Goal: Task Accomplishment & Management: Manage account settings

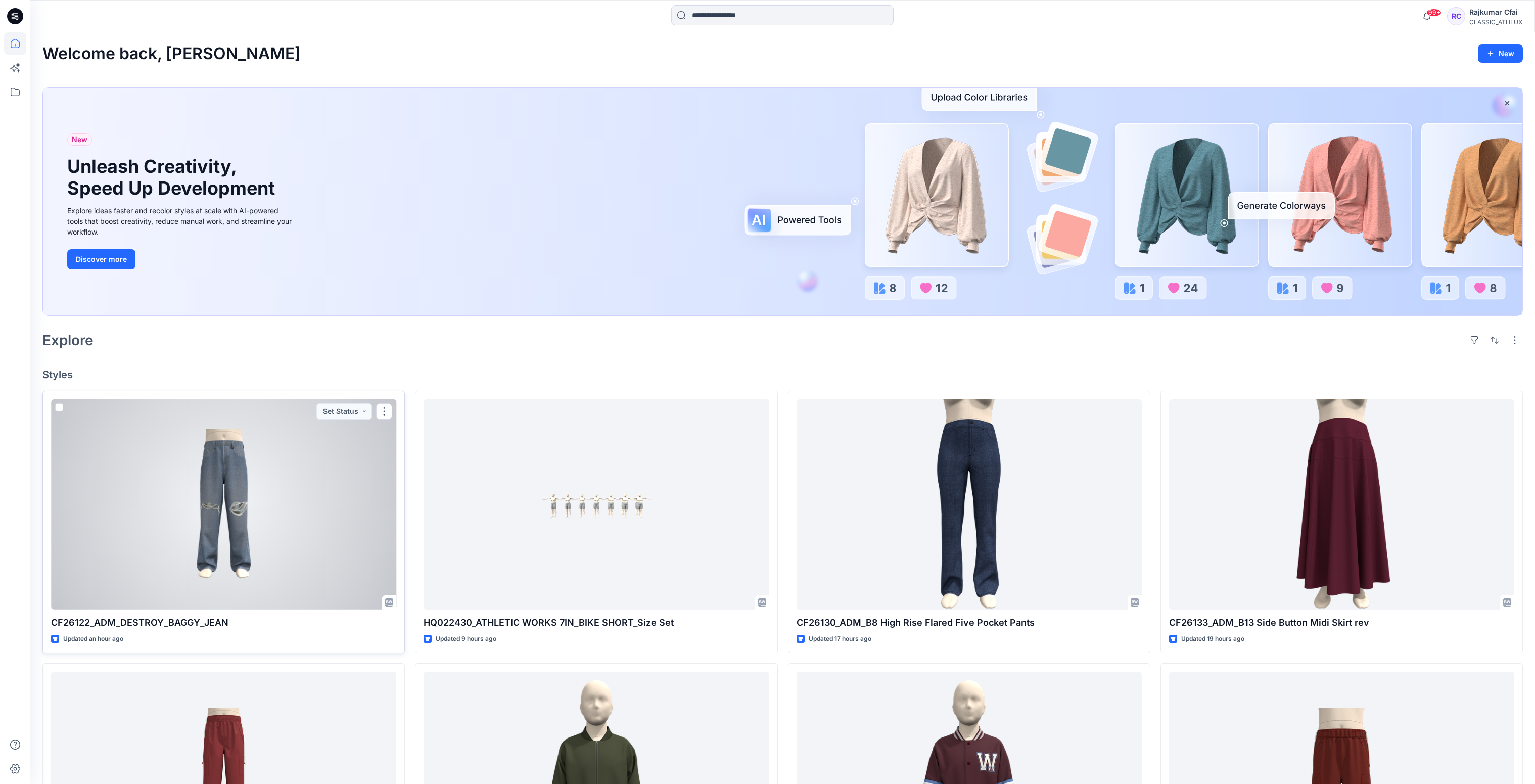
scroll to position [462, 0]
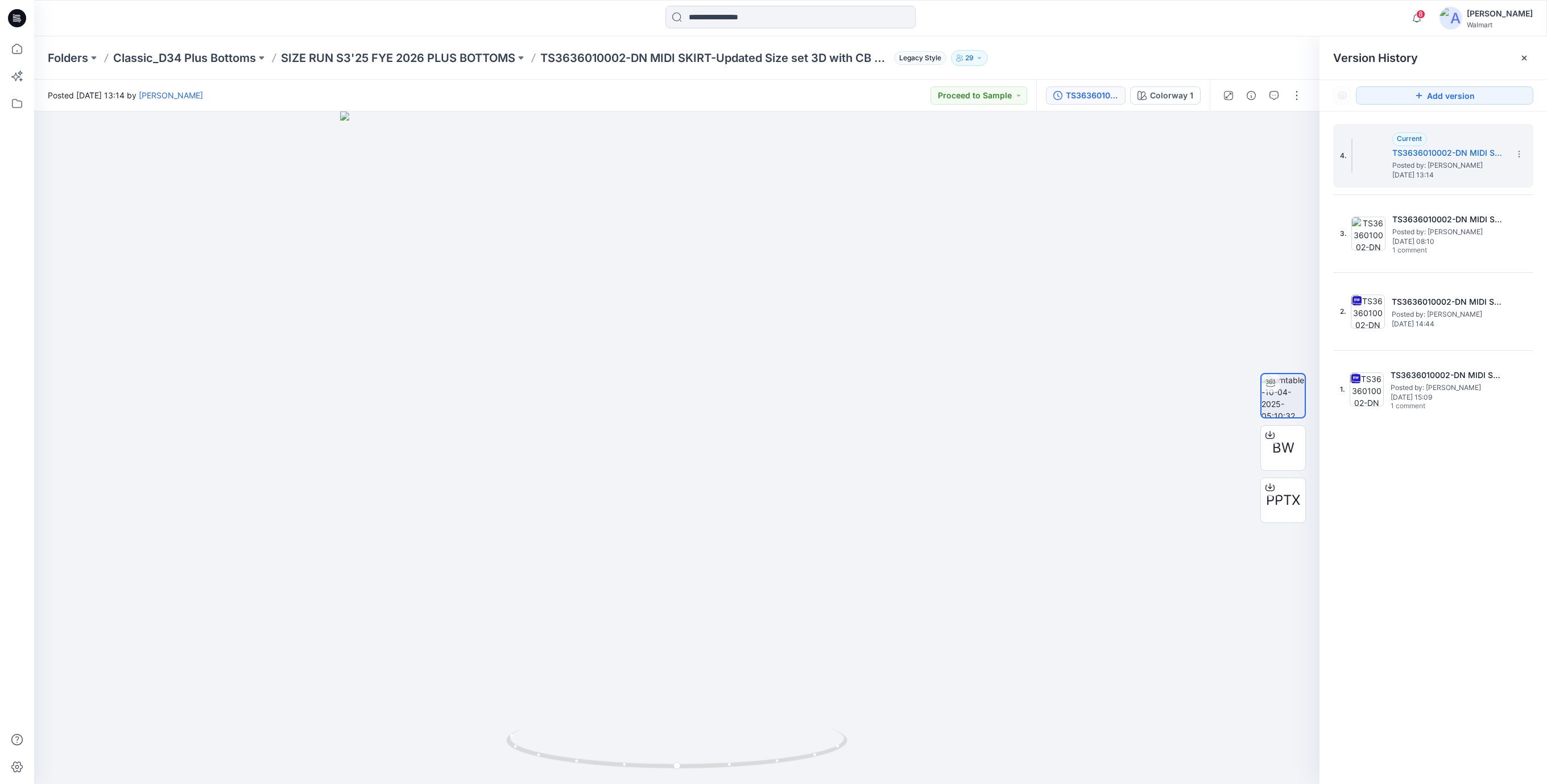
click at [22, 20] on icon at bounding box center [17, 18] width 18 height 18
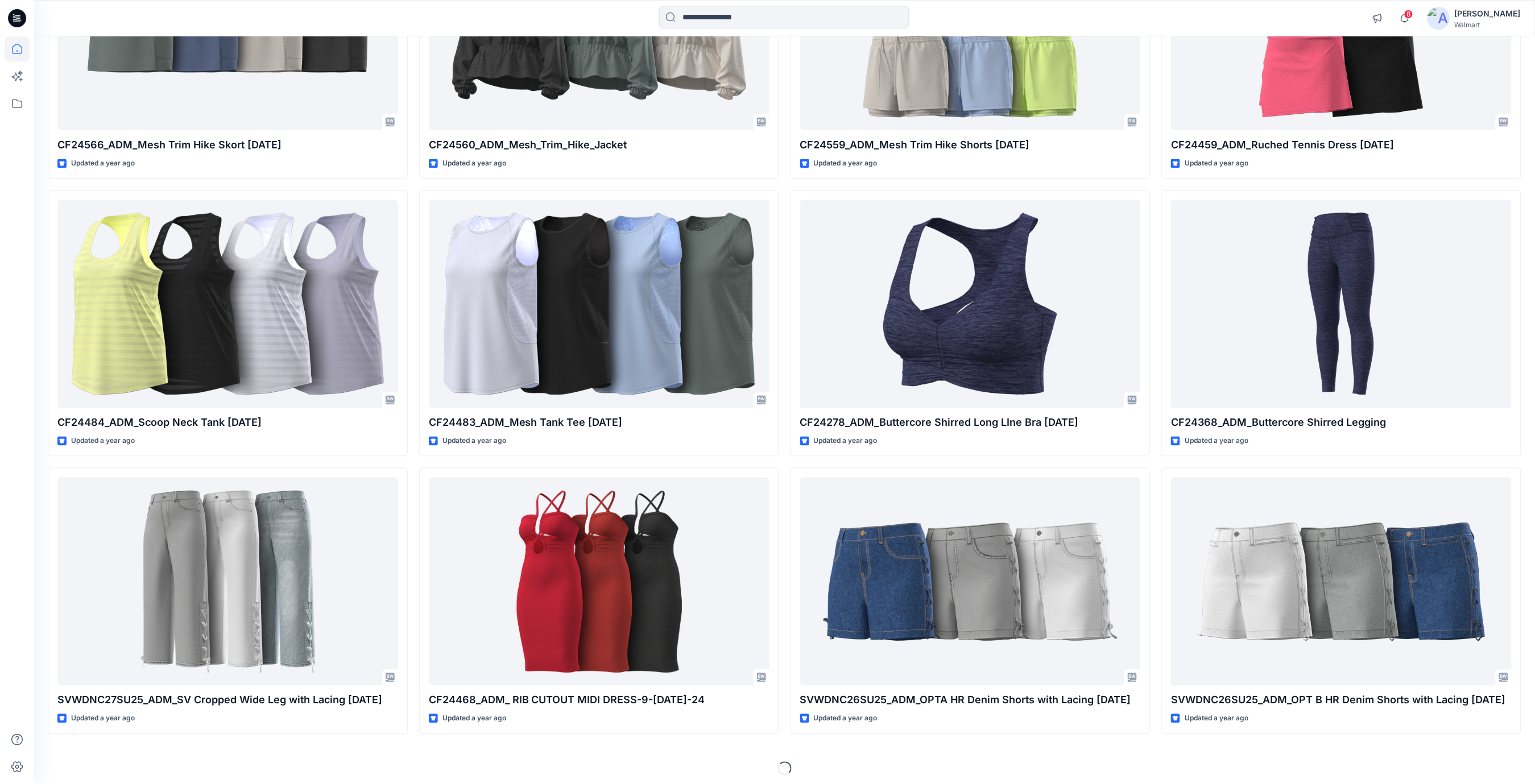
scroll to position [51070, 0]
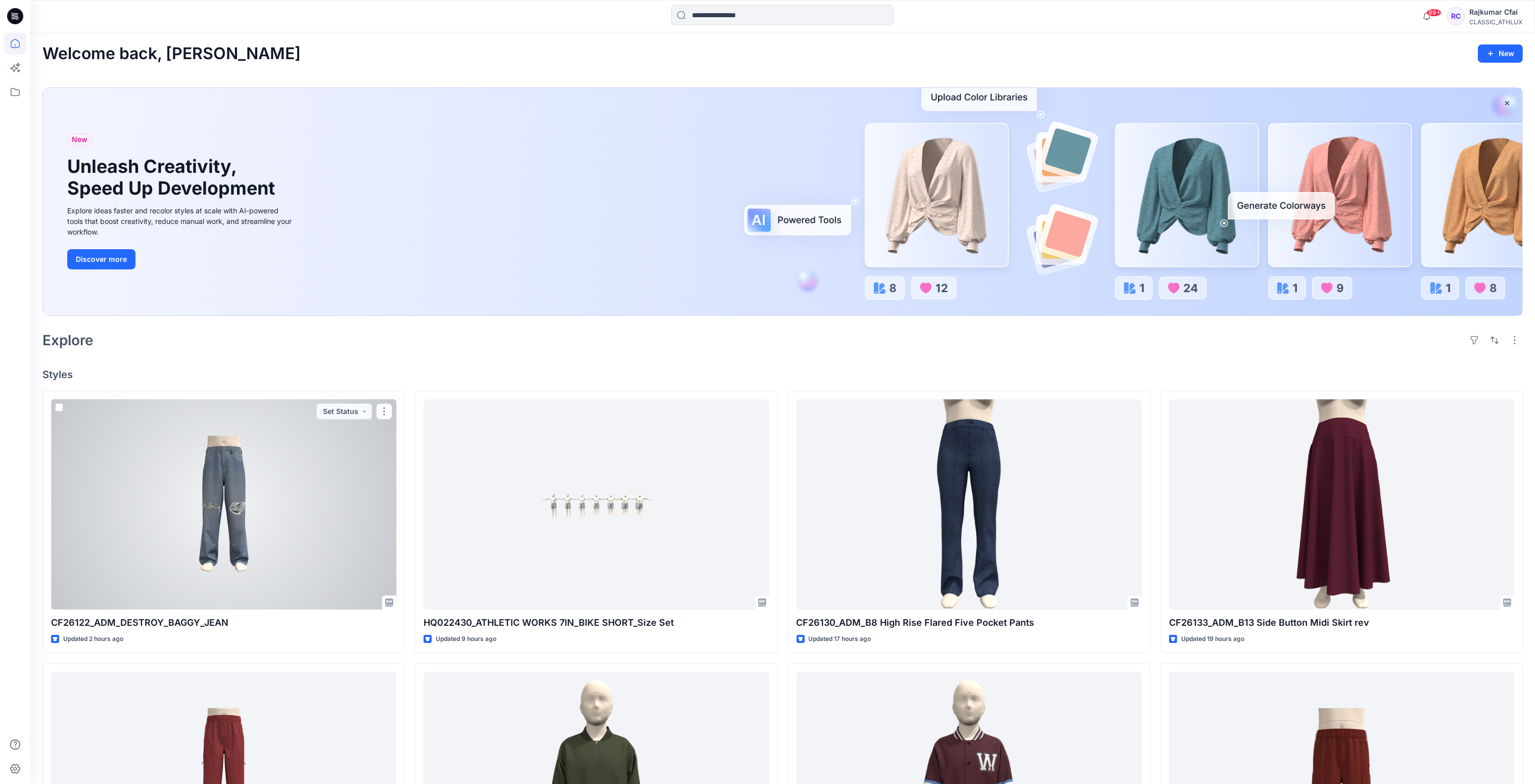
click at [303, 527] on div at bounding box center [223, 504] width 345 height 211
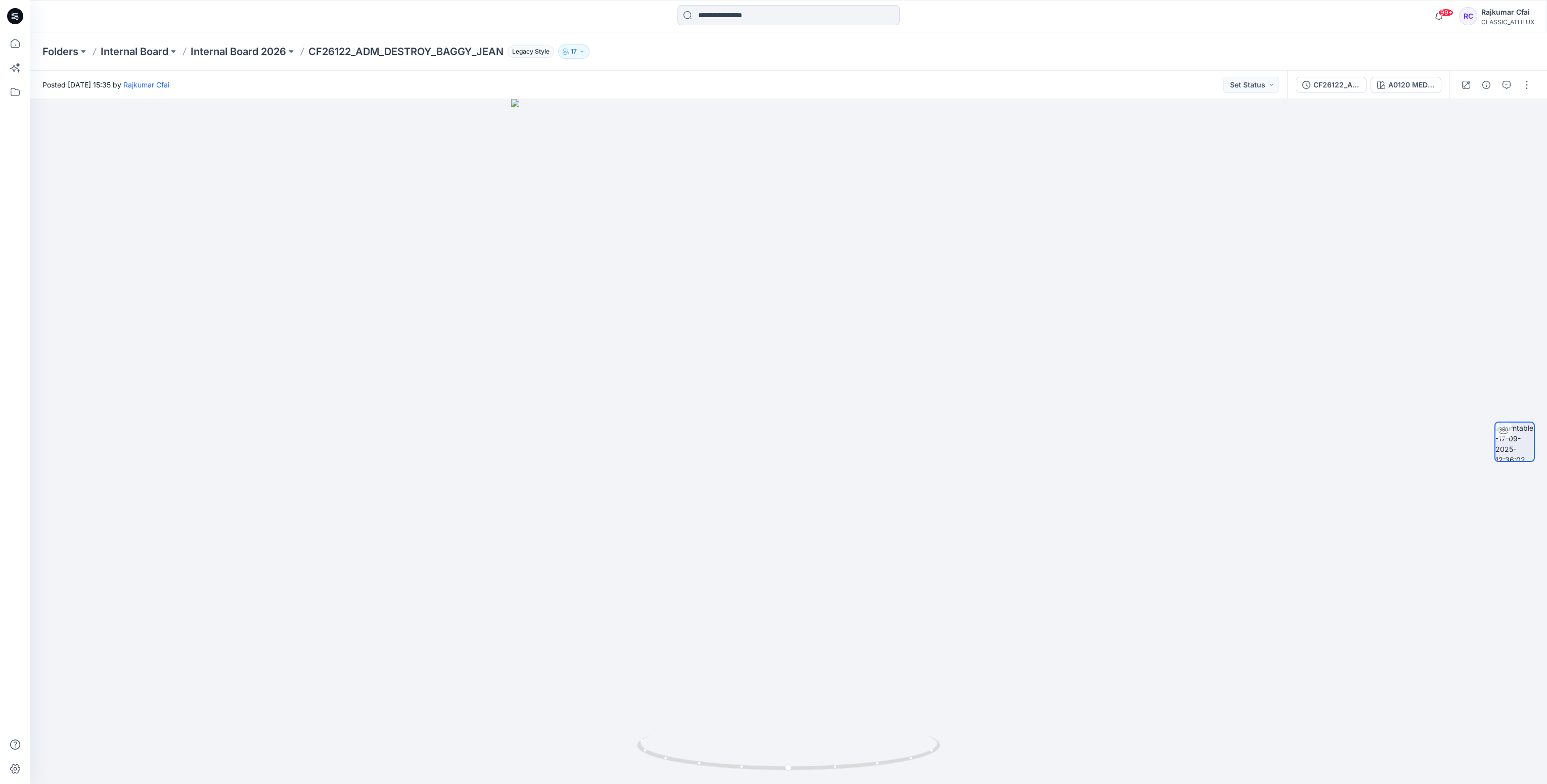
click at [14, 11] on icon at bounding box center [15, 16] width 16 height 16
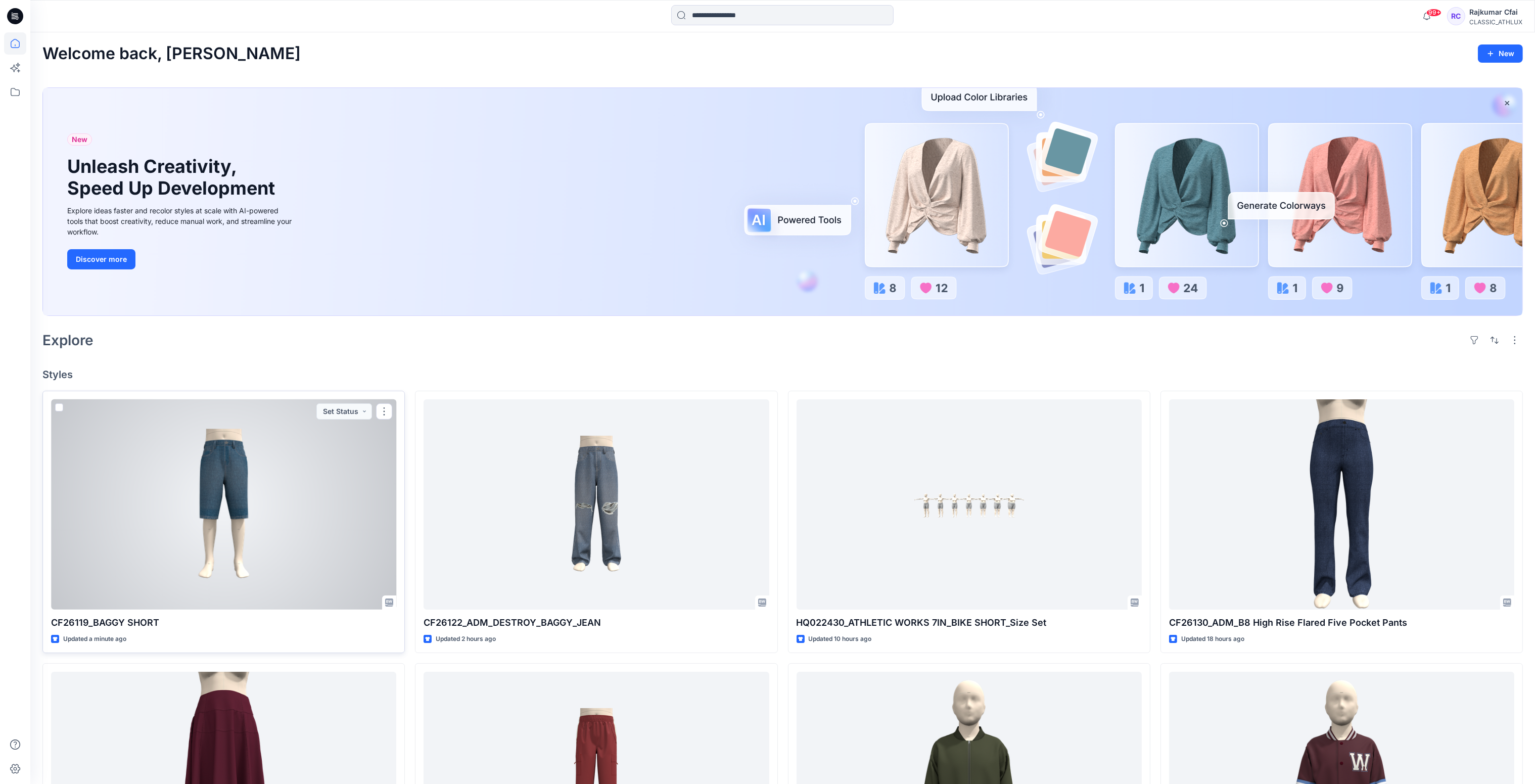
click at [240, 550] on div at bounding box center [223, 504] width 345 height 211
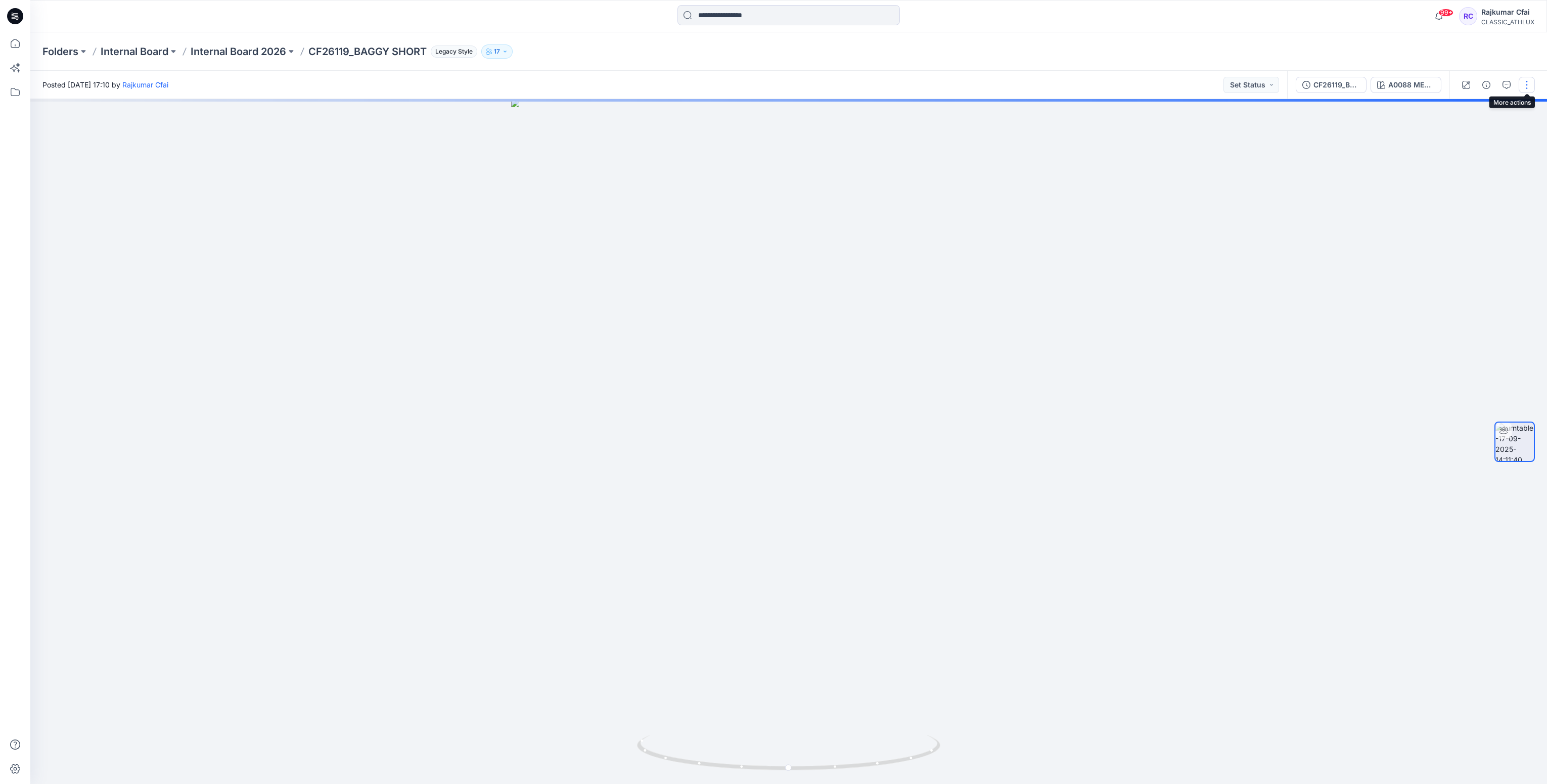
click at [1530, 83] on button "button" at bounding box center [1527, 85] width 16 height 16
click at [1462, 100] on button "Edit" at bounding box center [1484, 107] width 93 height 19
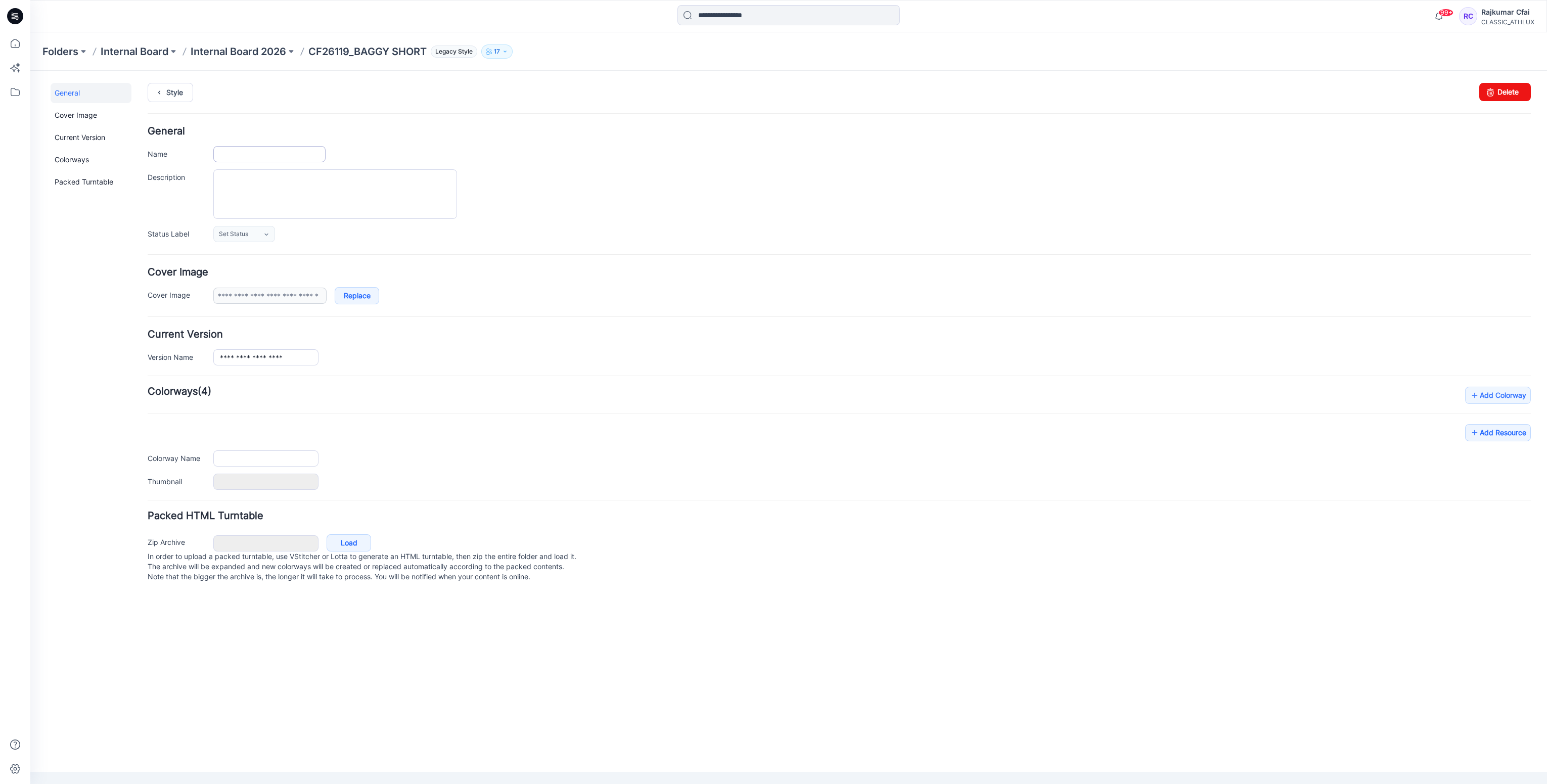
type input "**********"
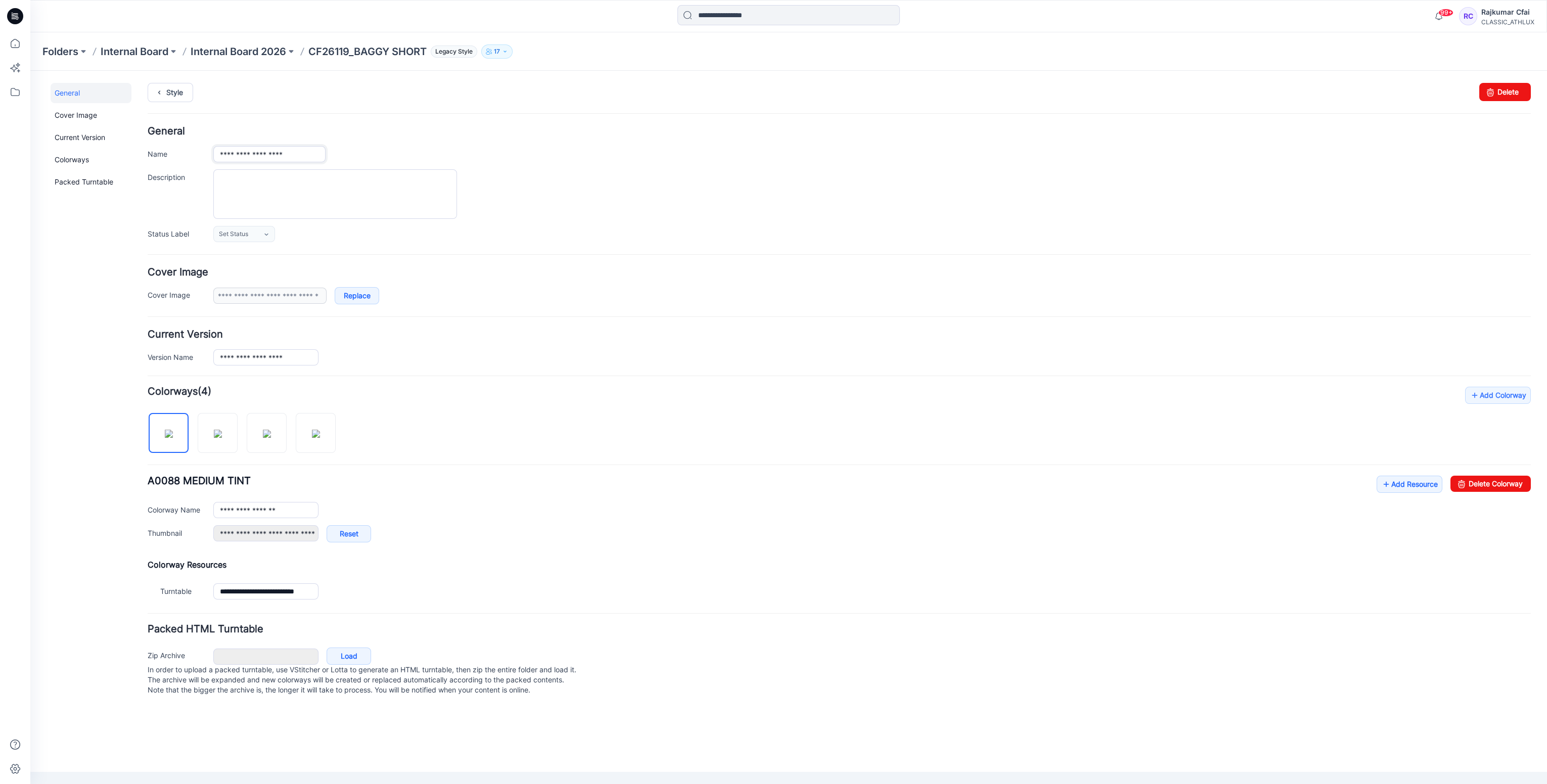
click at [257, 154] on input "**********" at bounding box center [269, 154] width 112 height 16
type input "**********"
drag, startPoint x: 539, startPoint y: 171, endPoint x: 274, endPoint y: 170, distance: 265.0
click at [534, 173] on div at bounding box center [872, 194] width 1318 height 49
click at [180, 91] on link "Style" at bounding box center [171, 92] width 46 height 19
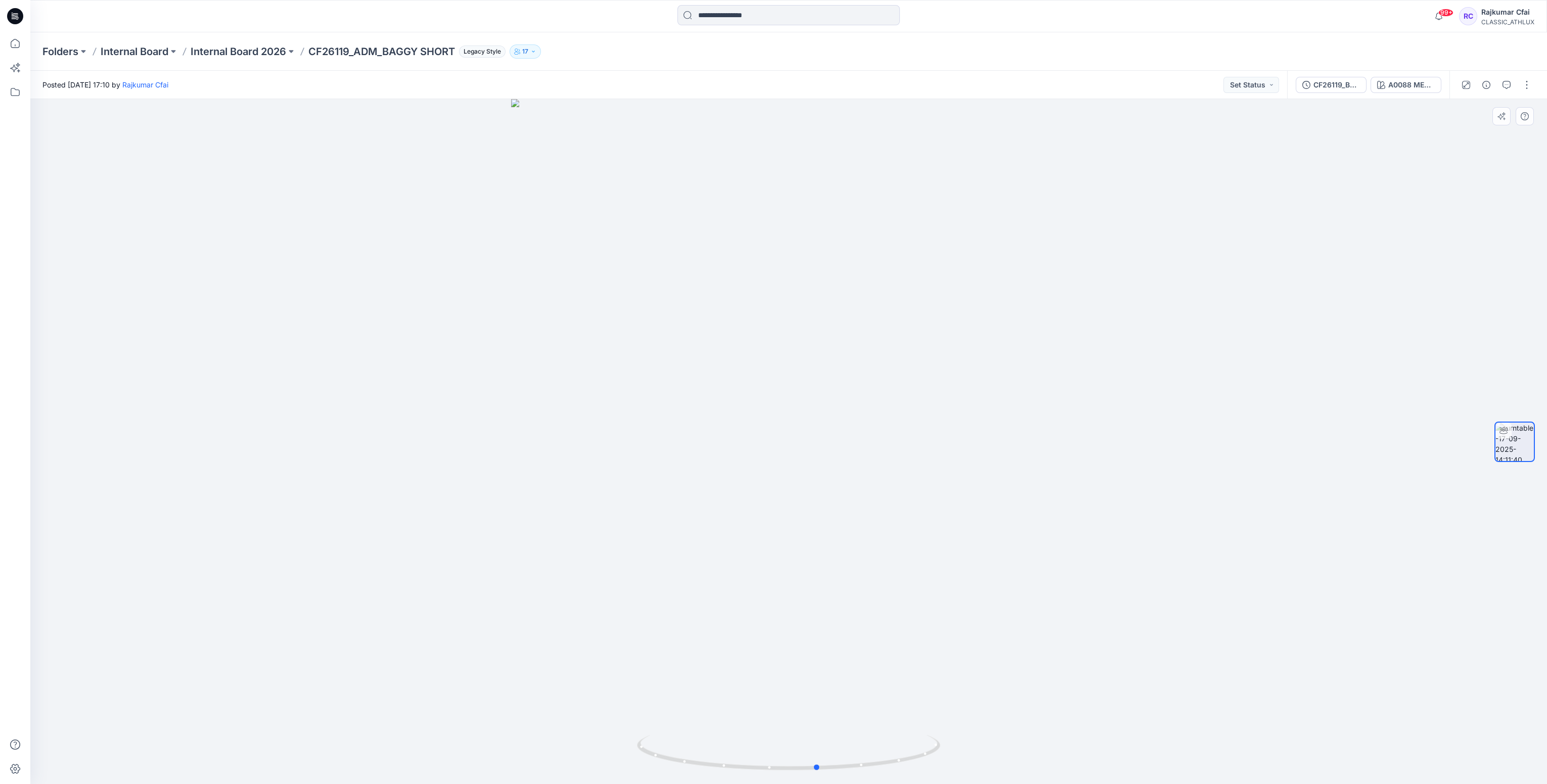
drag, startPoint x: 988, startPoint y: 503, endPoint x: 765, endPoint y: 504, distance: 223.0
click at [765, 504] on div at bounding box center [789, 441] width 1516 height 685
click at [14, 17] on icon at bounding box center [15, 16] width 16 height 16
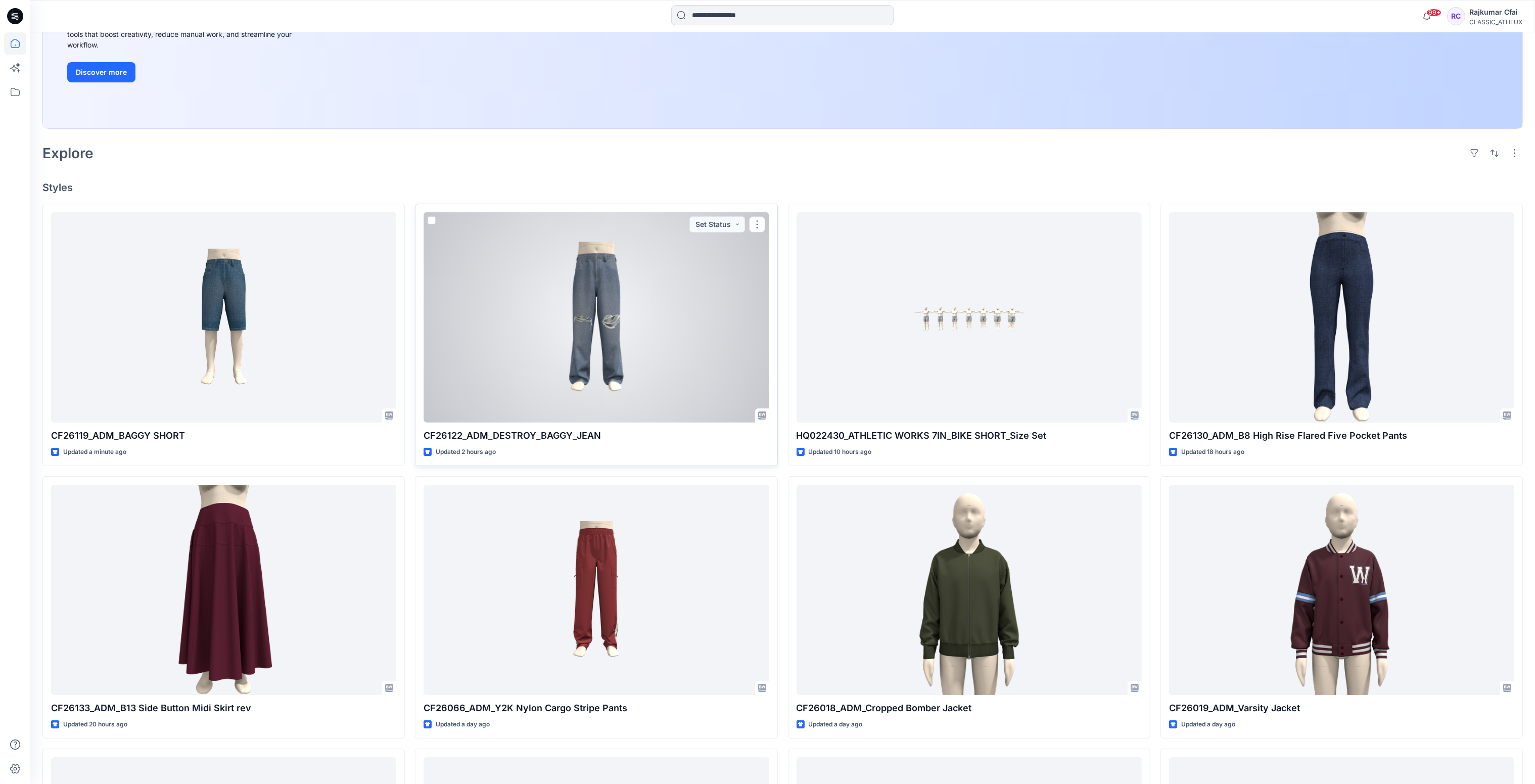
scroll to position [227, 0]
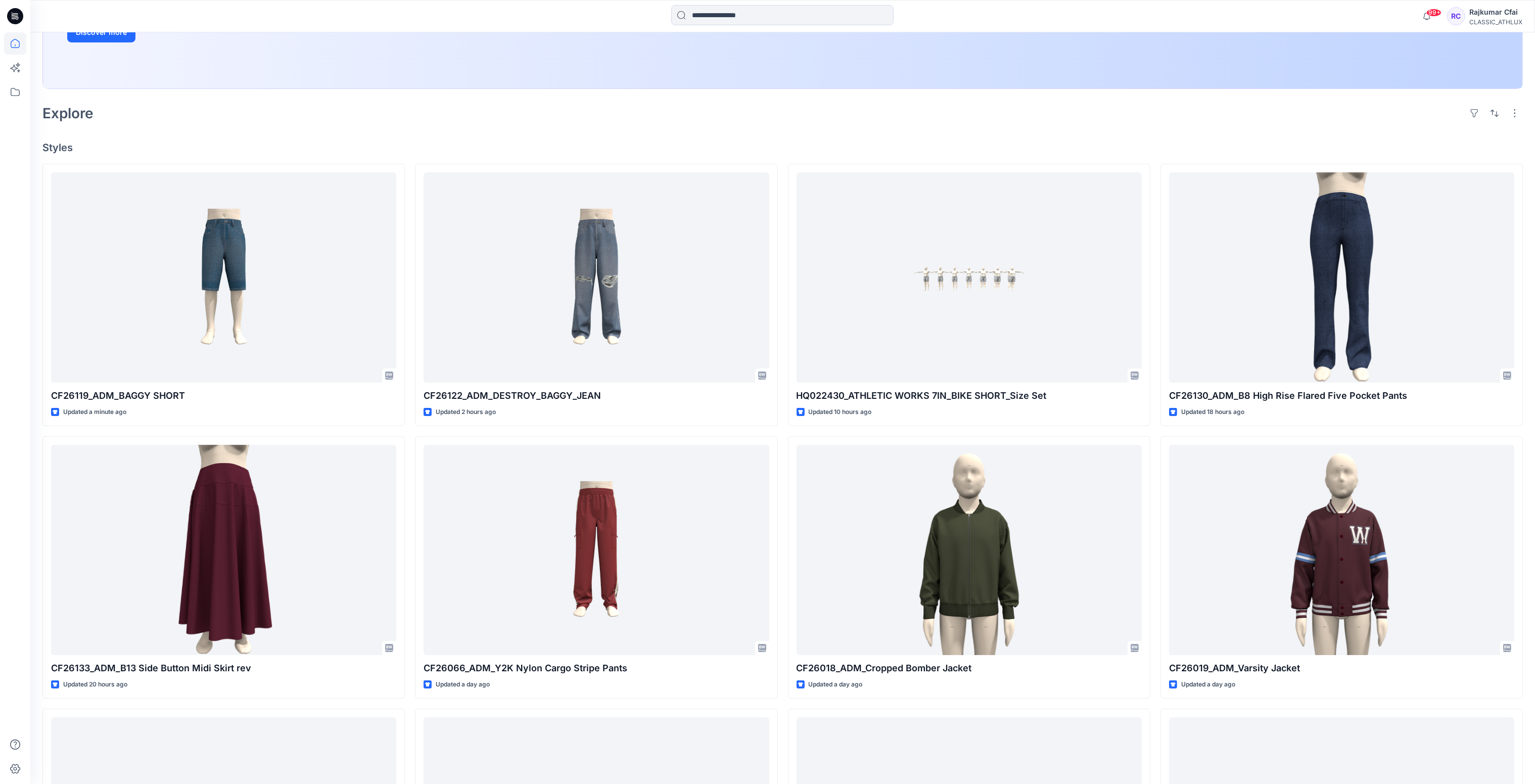
click at [1190, 125] on div "Welcome back, [PERSON_NAME] New New Unleash Creativity, Speed Up Development Ex…" at bounding box center [783, 412] width 1504 height 1214
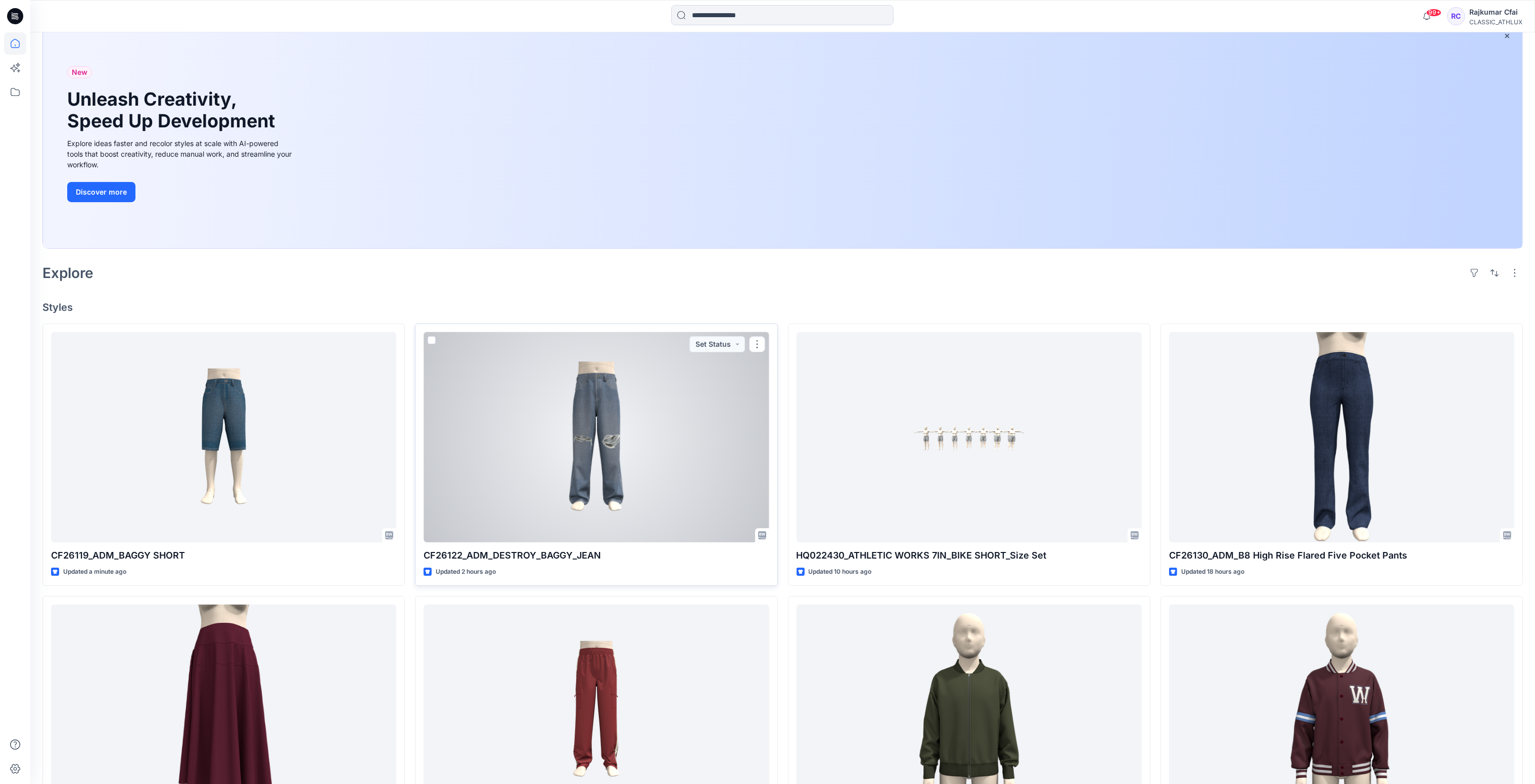
scroll to position [0, 0]
